Goal: Check status: Check status

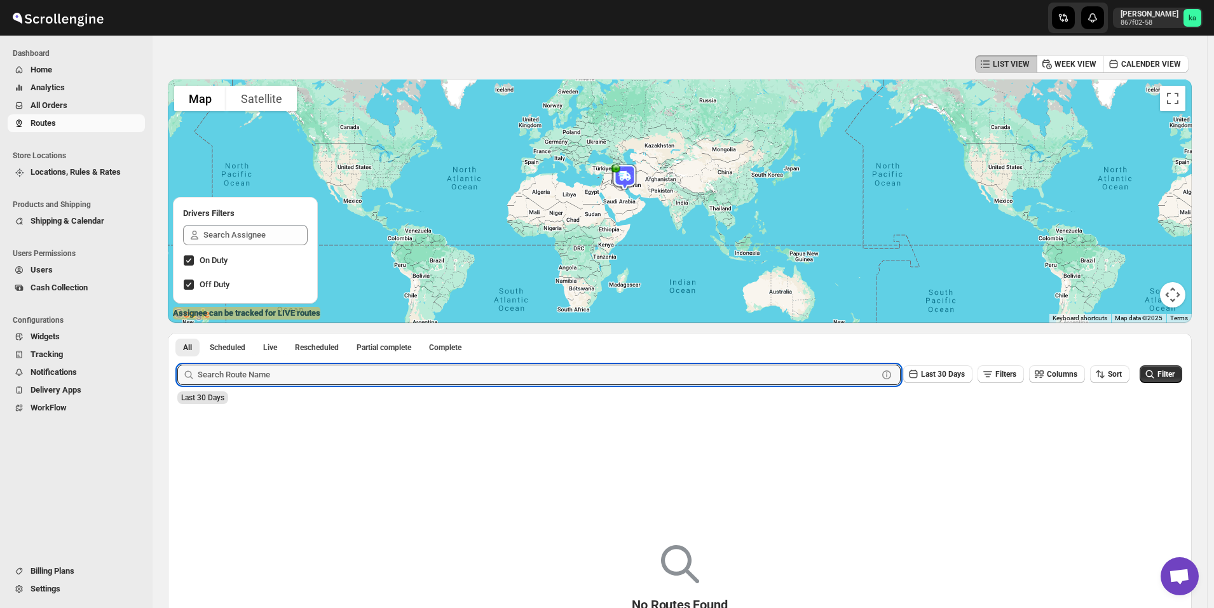
scroll to position [43, 0]
click at [68, 110] on span "All Orders" at bounding box center [87, 105] width 112 height 13
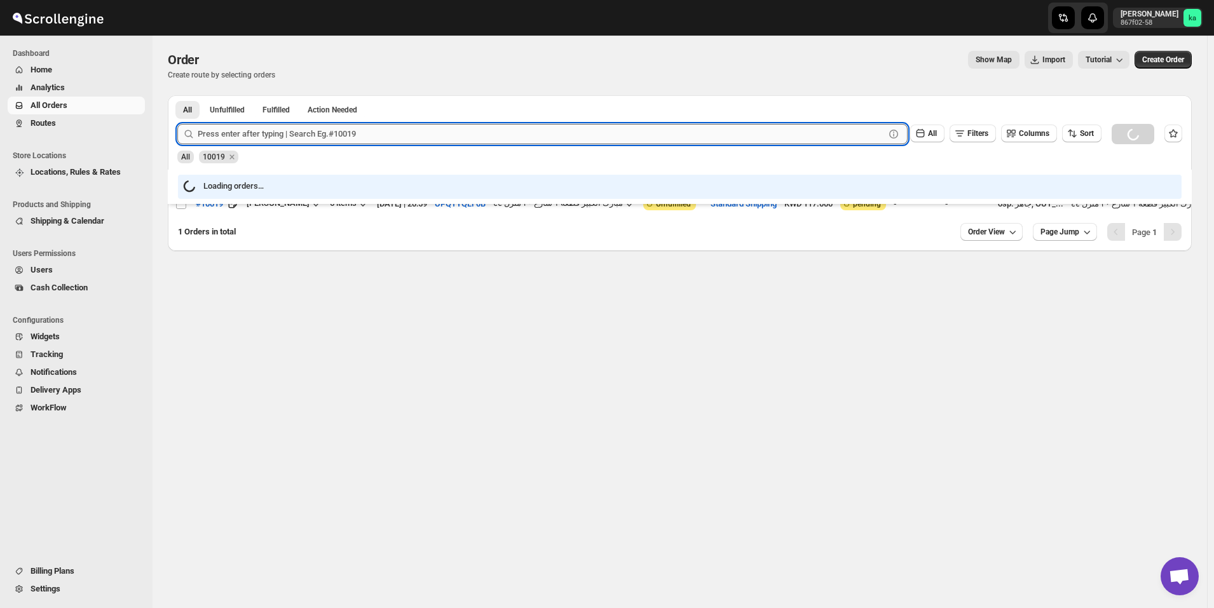
click at [325, 133] on input "text" at bounding box center [541, 134] width 687 height 20
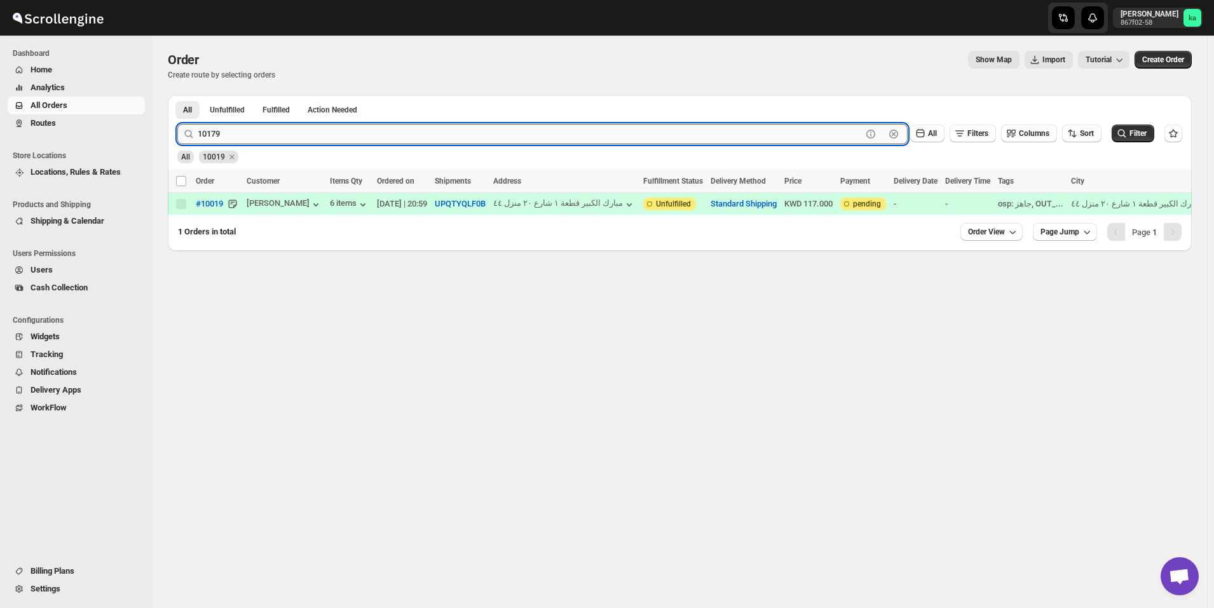
click at [177, 95] on button "Submit" at bounding box center [195, 101] width 36 height 13
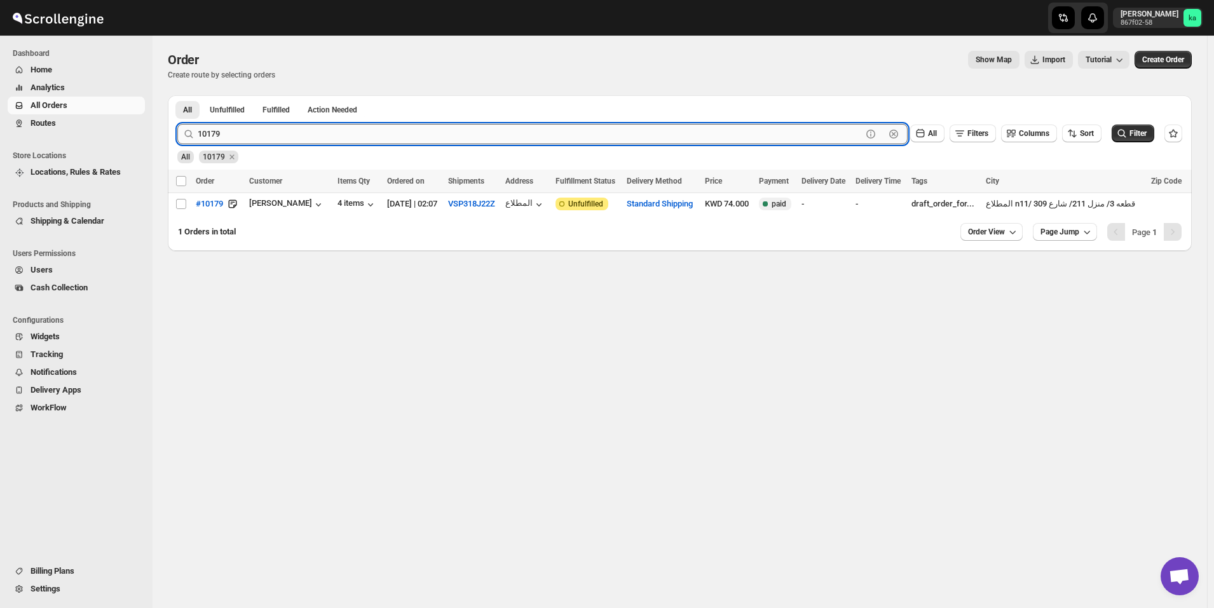
click at [325, 133] on input "10179" at bounding box center [530, 134] width 664 height 20
type input "10176"
click at [177, 95] on button "Submit" at bounding box center [195, 101] width 36 height 13
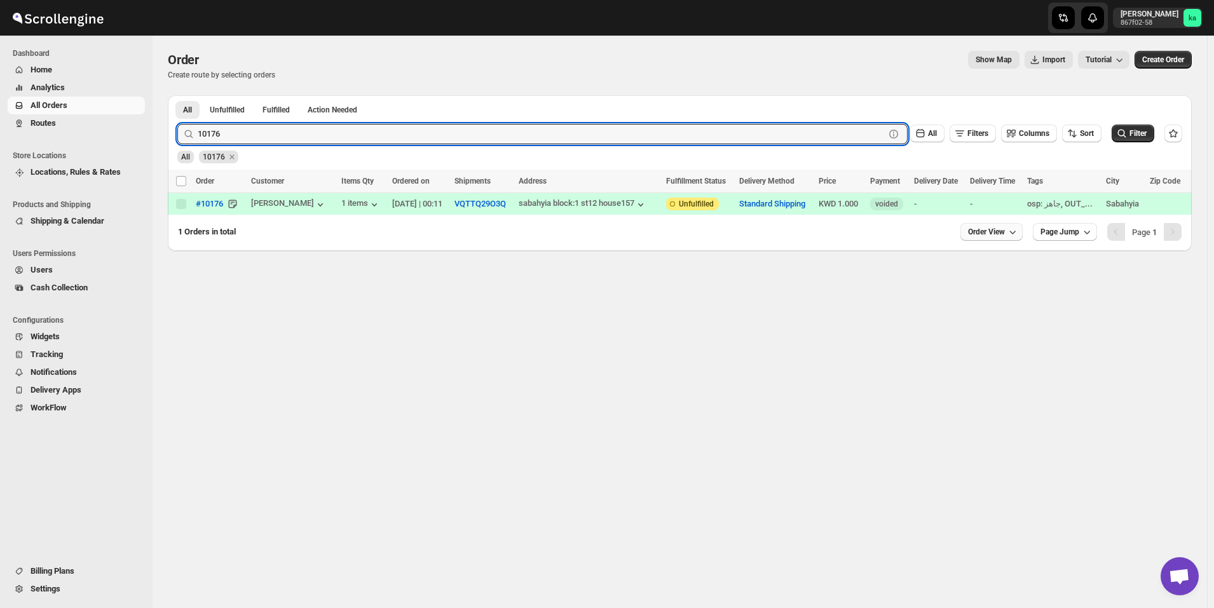
click at [993, 237] on span "Order View" at bounding box center [986, 232] width 37 height 10
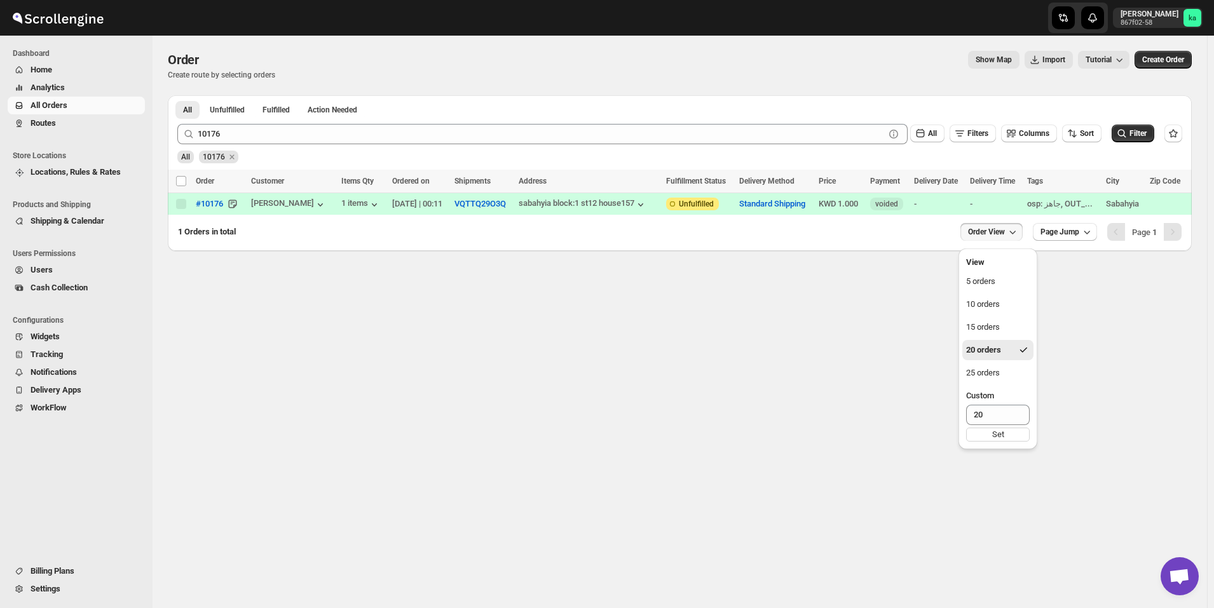
click at [884, 317] on div "Order. This page is ready Order Create route by selecting orders Show Map Impor…" at bounding box center [680, 322] width 1054 height 573
click at [224, 282] on div "Order. This page is ready Order Create route by selecting orders Show Map Impor…" at bounding box center [680, 322] width 1054 height 573
click at [231, 157] on icon "Remove 10176" at bounding box center [231, 156] width 11 height 11
click at [402, 274] on div "Order. This page is ready Order Create route by selecting orders Show Map Impor…" at bounding box center [680, 322] width 1054 height 573
